Goal: Information Seeking & Learning: Learn about a topic

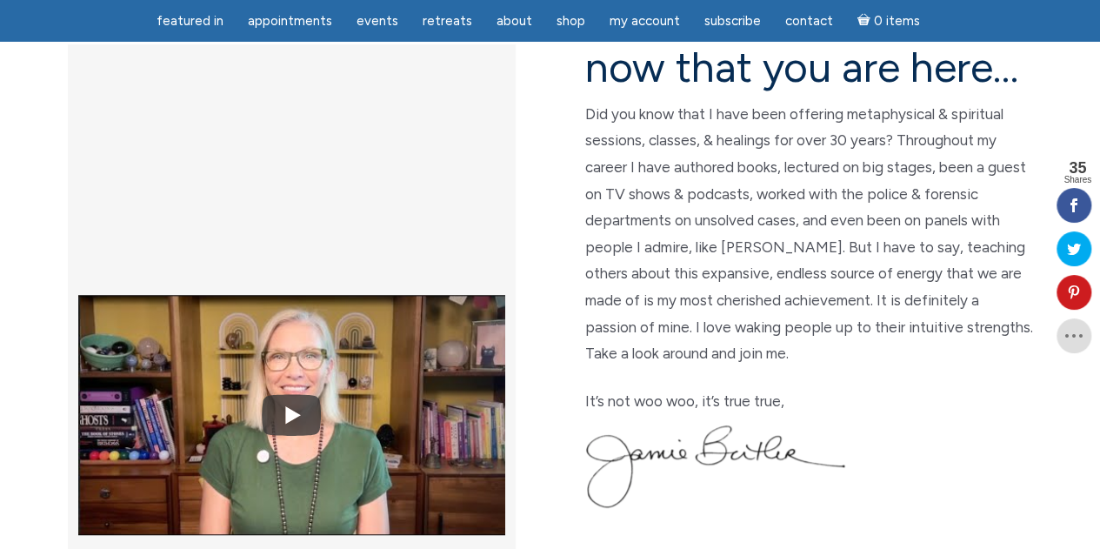
scroll to position [522, 0]
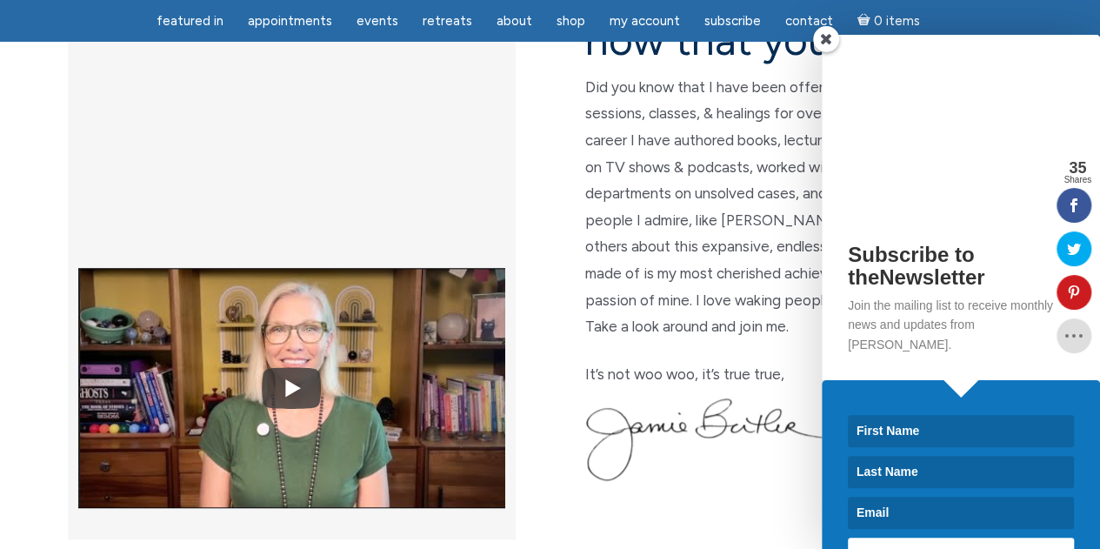
drag, startPoint x: 950, startPoint y: 140, endPoint x: 1013, endPoint y: 175, distance: 71.7
click at [1013, 175] on div "Subscribe to theNewsletter Join the mailing list to receive monthly news and up…" at bounding box center [906, 292] width 389 height 514
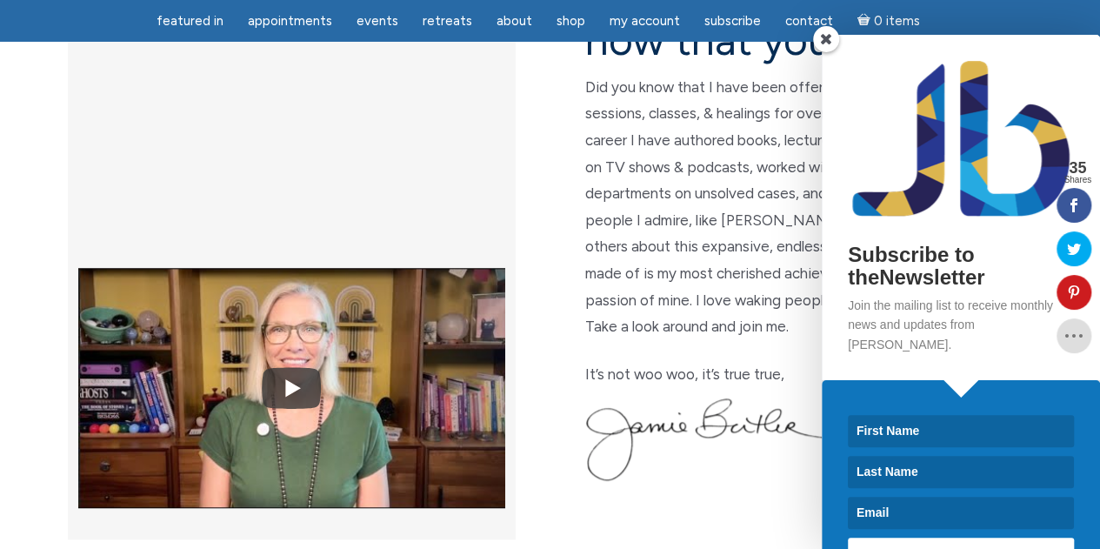
click at [824, 34] on span at bounding box center [826, 39] width 26 height 26
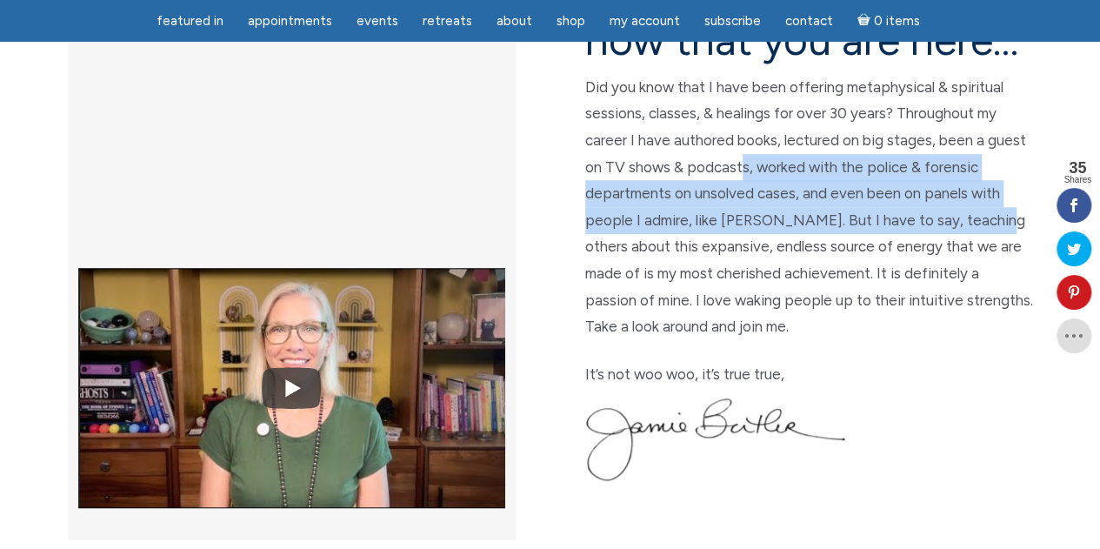
drag, startPoint x: 741, startPoint y: 164, endPoint x: 987, endPoint y: 225, distance: 252.8
click at [987, 225] on p "Did you know that I have been offering metaphysical & spiritual sessions, class…" at bounding box center [809, 207] width 448 height 266
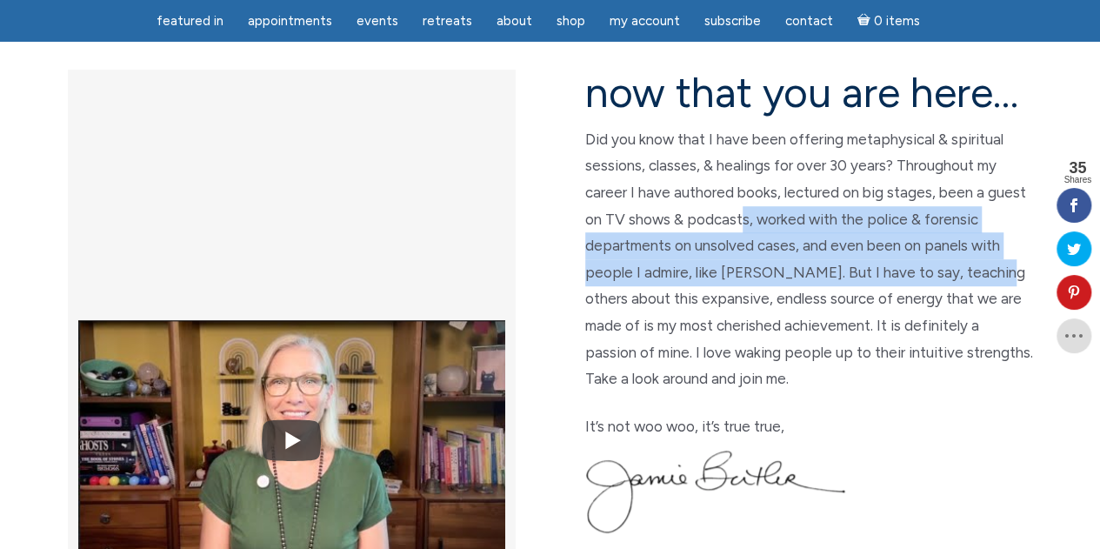
scroll to position [435, 0]
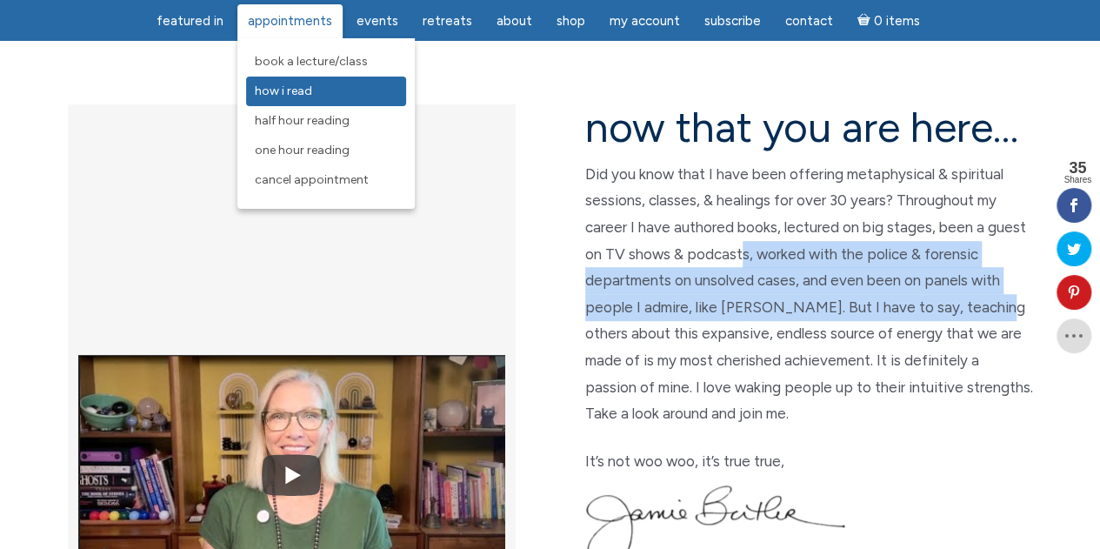
click at [304, 93] on span "How I Read" at bounding box center [283, 91] width 57 height 15
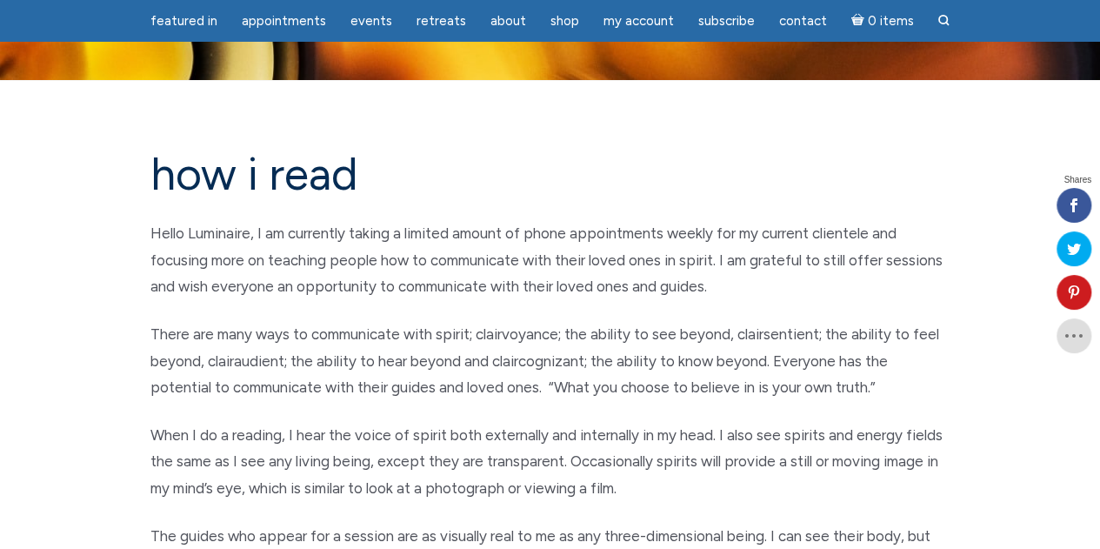
scroll to position [87, 0]
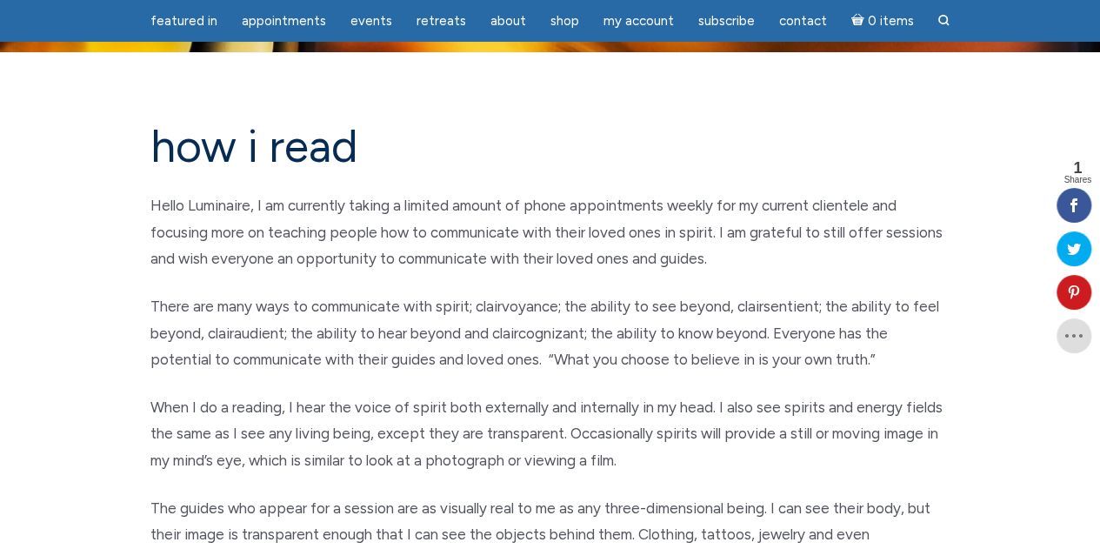
drag, startPoint x: 430, startPoint y: 237, endPoint x: 854, endPoint y: 270, distance: 425.8
click at [854, 270] on p "Hello Luminaire, I am currently taking a limited amount of phone appointments w…" at bounding box center [551, 232] width 800 height 80
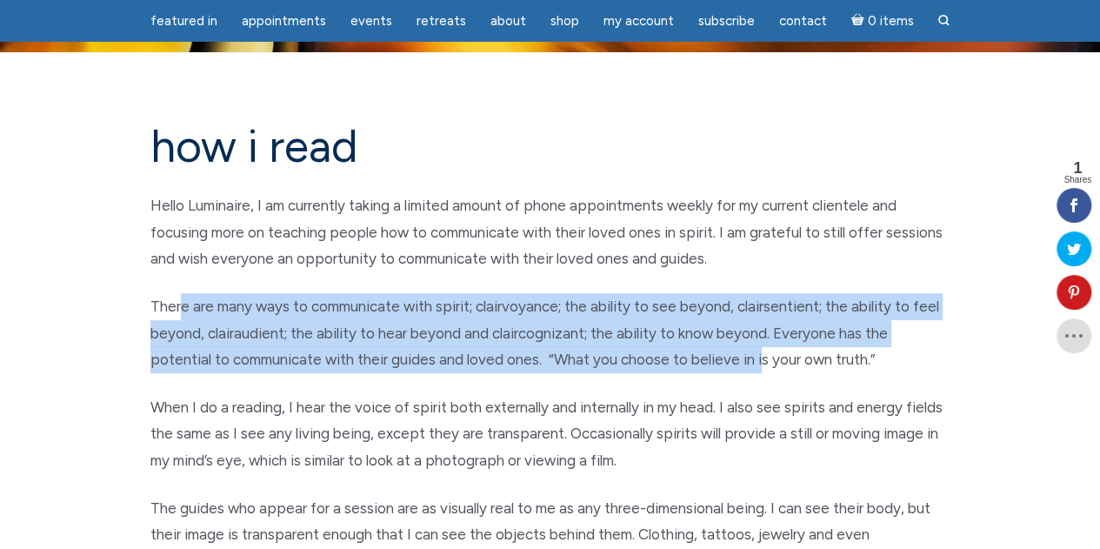
drag, startPoint x: 181, startPoint y: 304, endPoint x: 766, endPoint y: 373, distance: 589.6
click at [760, 370] on p "There are many ways to communicate with spirit; clairvoyance; the ability to se…" at bounding box center [551, 333] width 800 height 80
click at [664, 370] on p "There are many ways to communicate with spirit; clairvoyance; the ability to se…" at bounding box center [551, 333] width 800 height 80
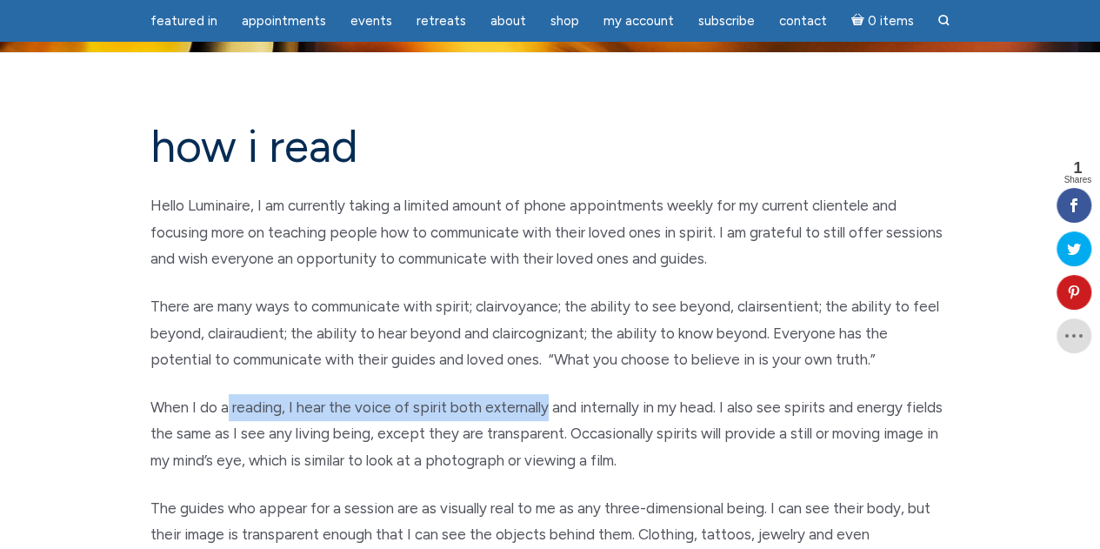
drag, startPoint x: 224, startPoint y: 404, endPoint x: 552, endPoint y: 413, distance: 328.1
click at [552, 412] on p "When I do a reading, I hear the voice of spirit both externally and internally …" at bounding box center [551, 434] width 800 height 80
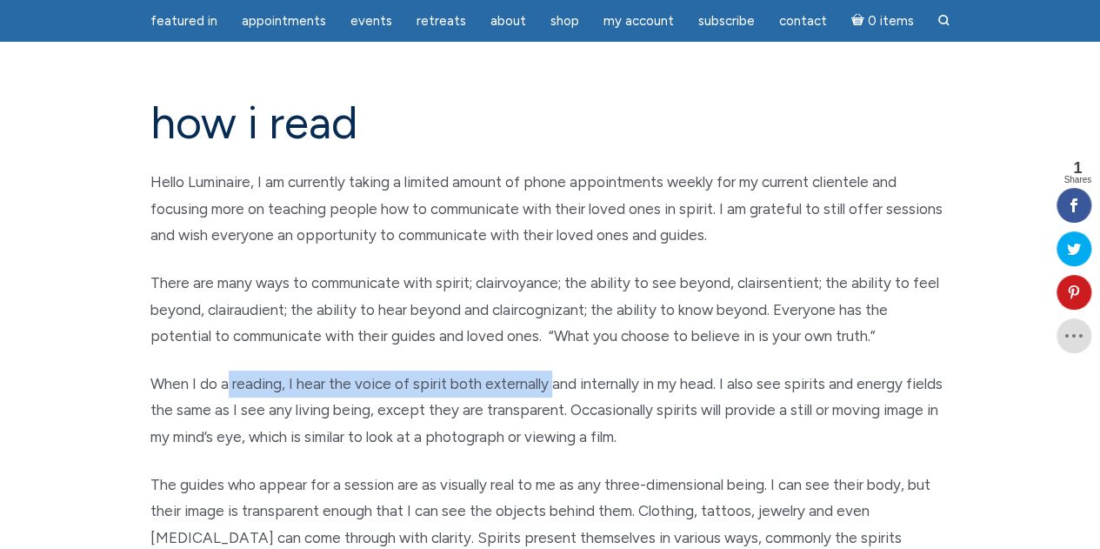
scroll to position [174, 0]
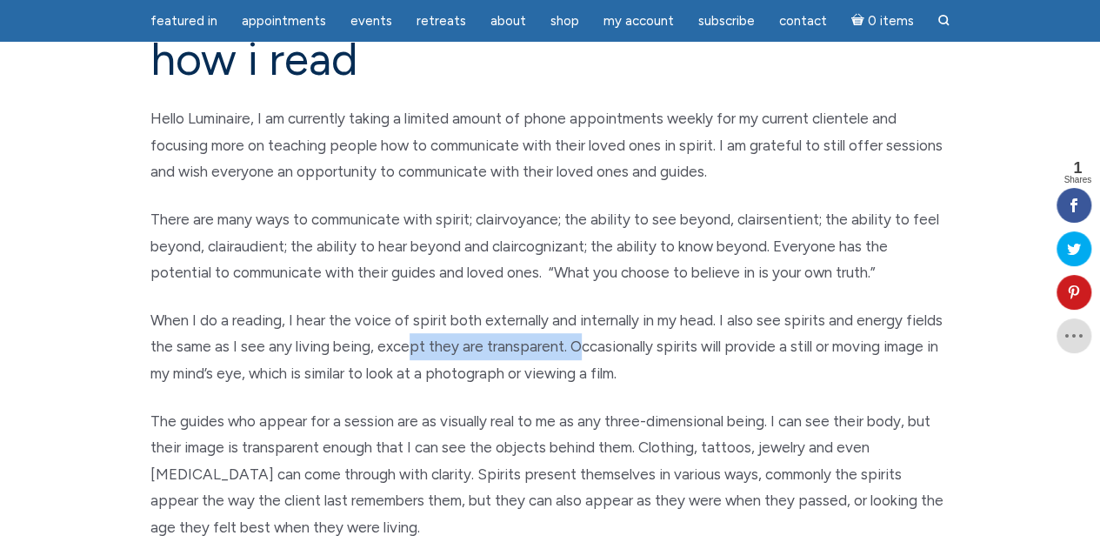
drag, startPoint x: 445, startPoint y: 342, endPoint x: 585, endPoint y: 364, distance: 141.7
click at [584, 363] on p "When I do a reading, I hear the voice of spirit both externally and internally …" at bounding box center [551, 347] width 800 height 80
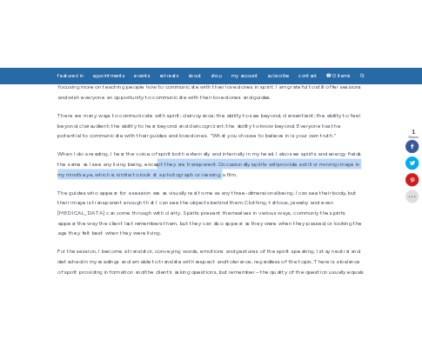
scroll to position [348, 0]
